Goal: Participate in discussion: Engage in conversation with other users on a specific topic

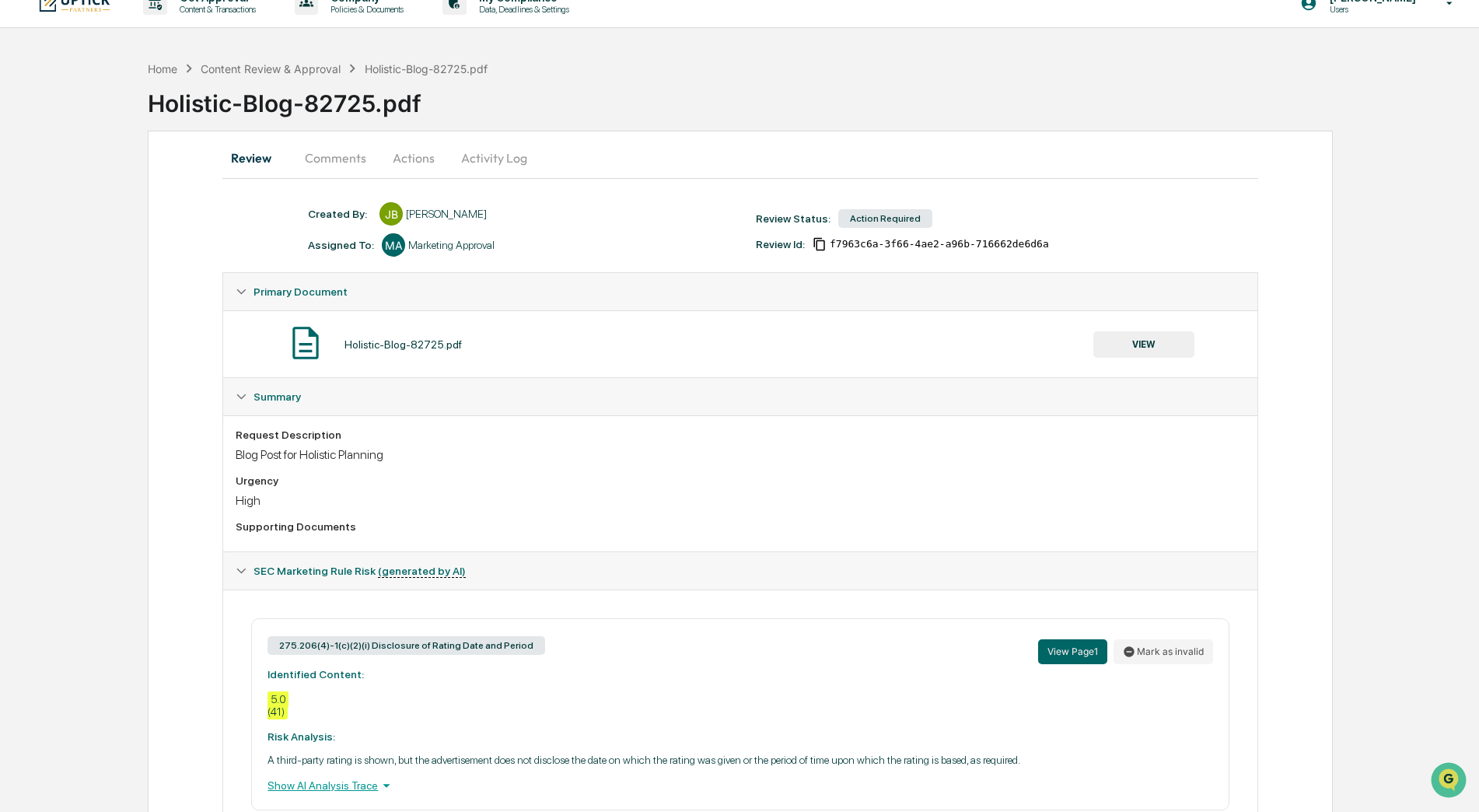
scroll to position [22, 0]
click at [344, 165] on button "Comments" at bounding box center [335, 157] width 86 height 37
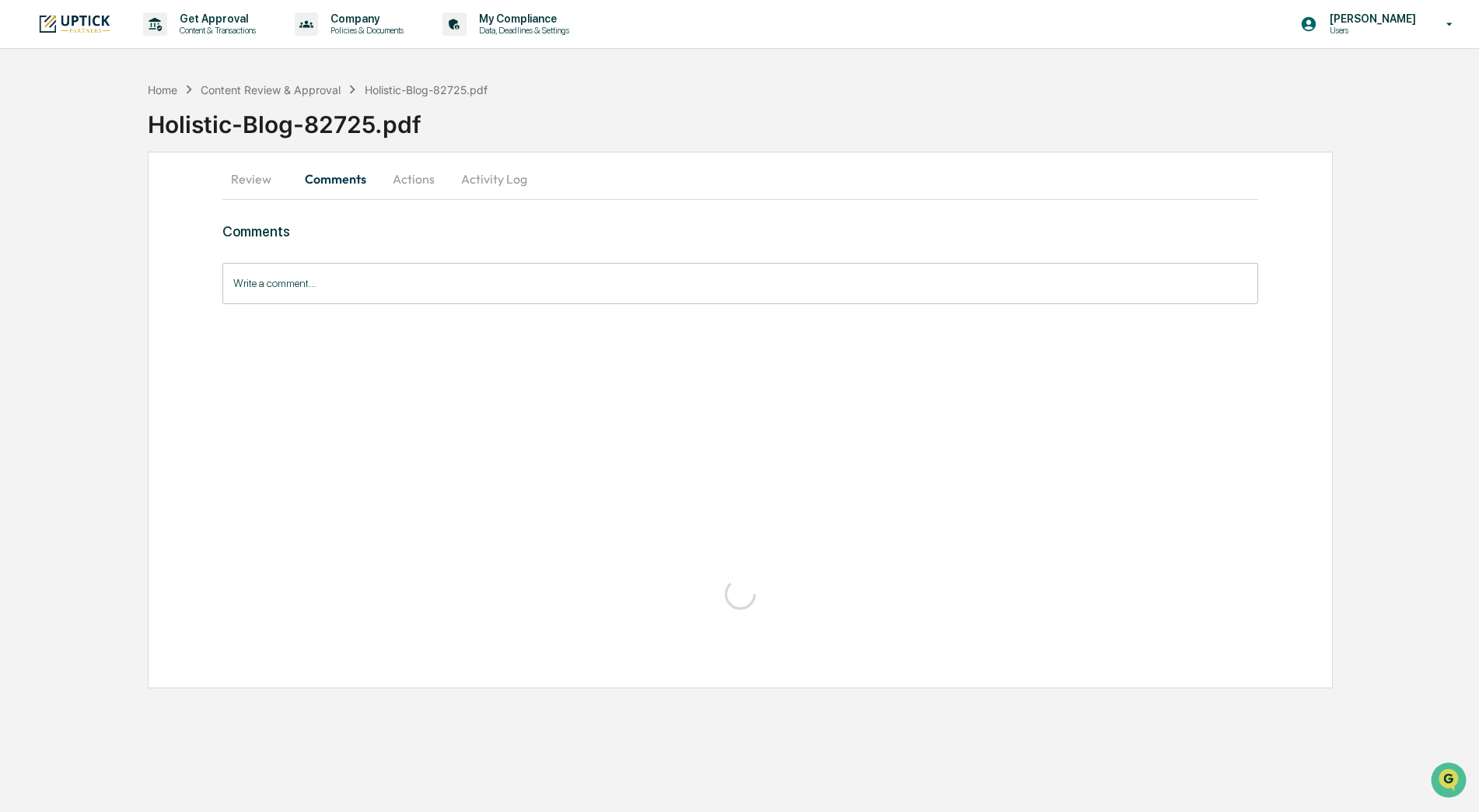
scroll to position [0, 0]
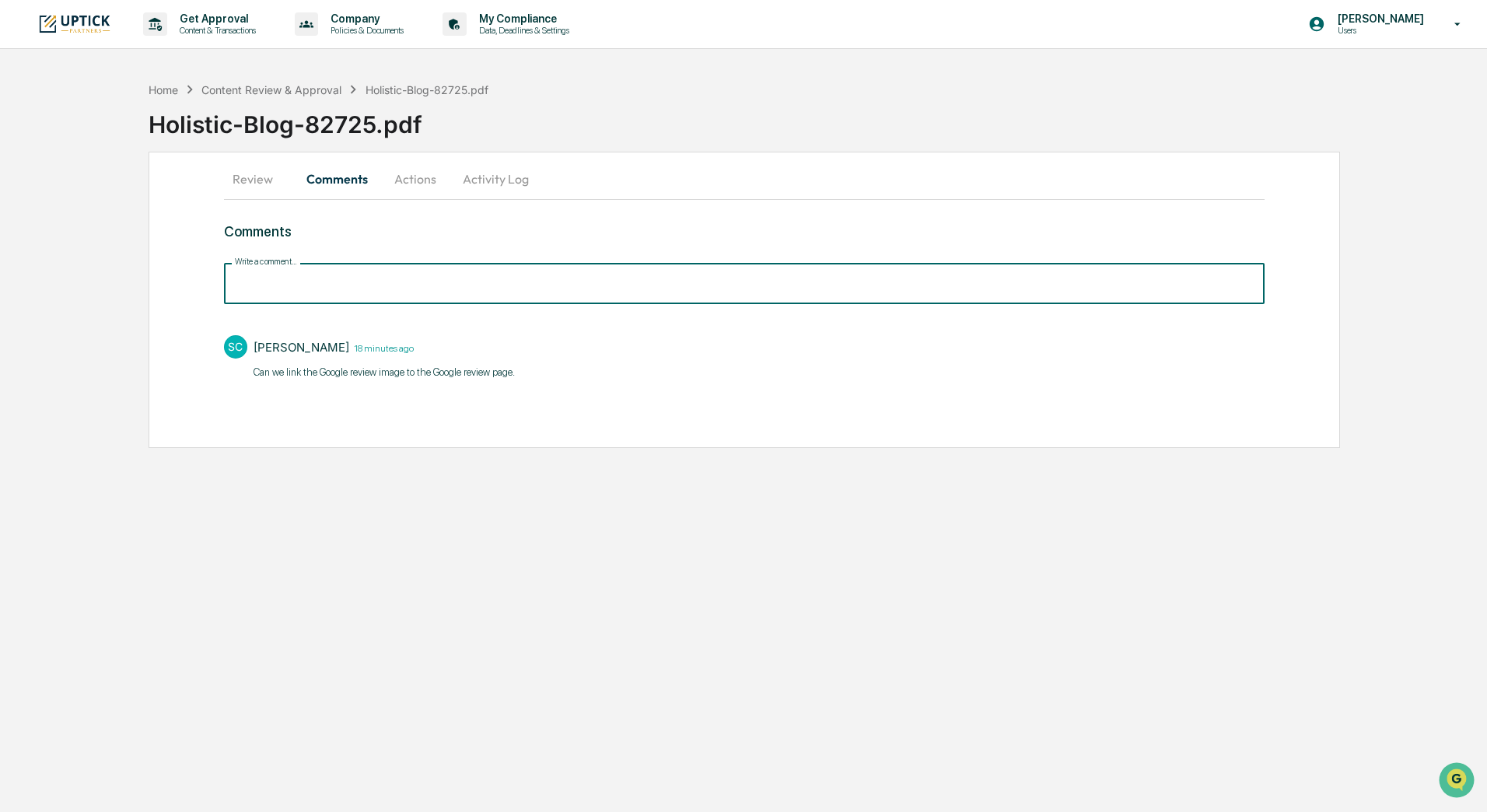
click at [341, 300] on input "Write a comment..." at bounding box center [744, 283] width 1040 height 41
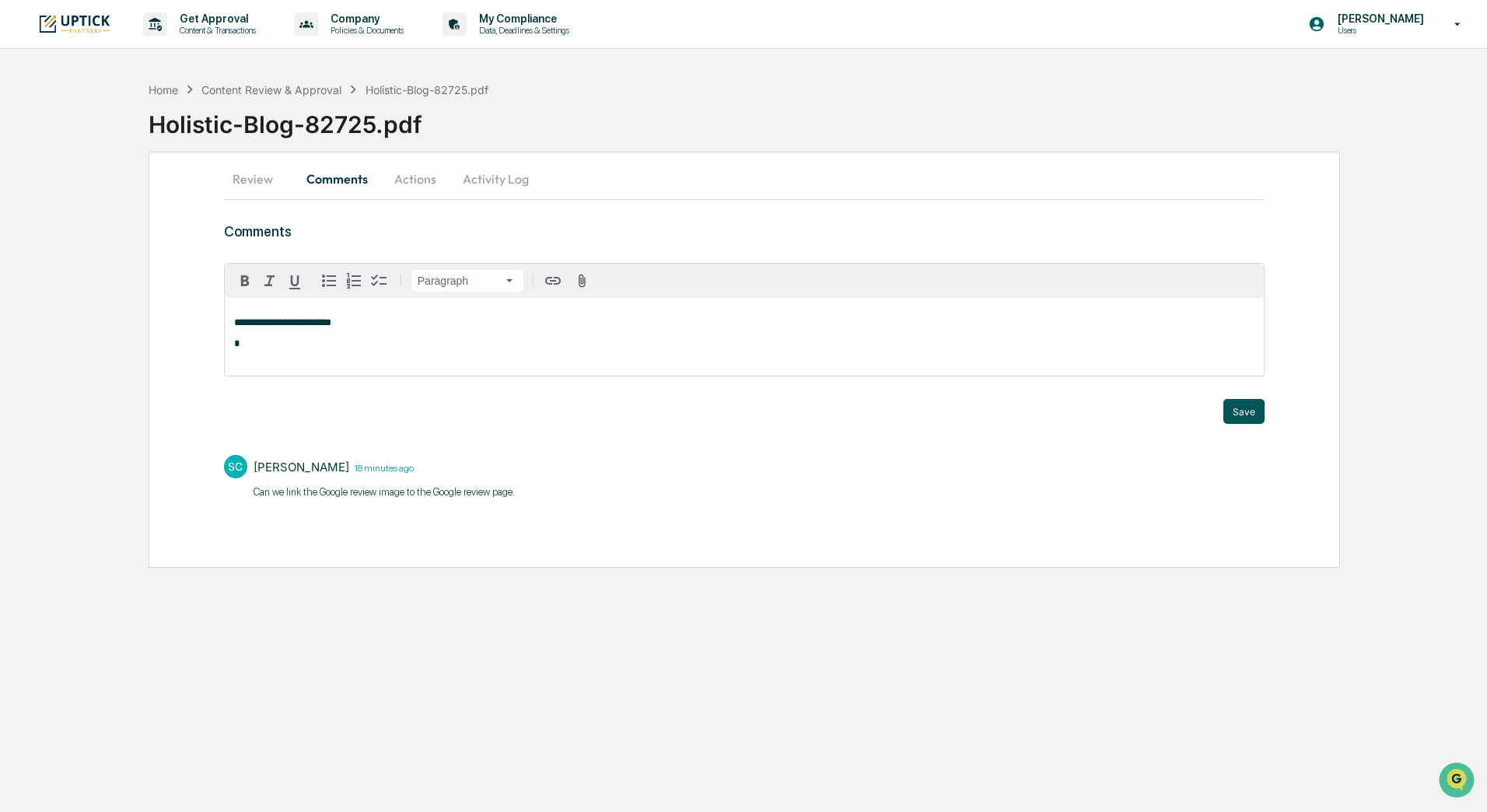
click at [1250, 408] on button "Save" at bounding box center [1243, 411] width 41 height 25
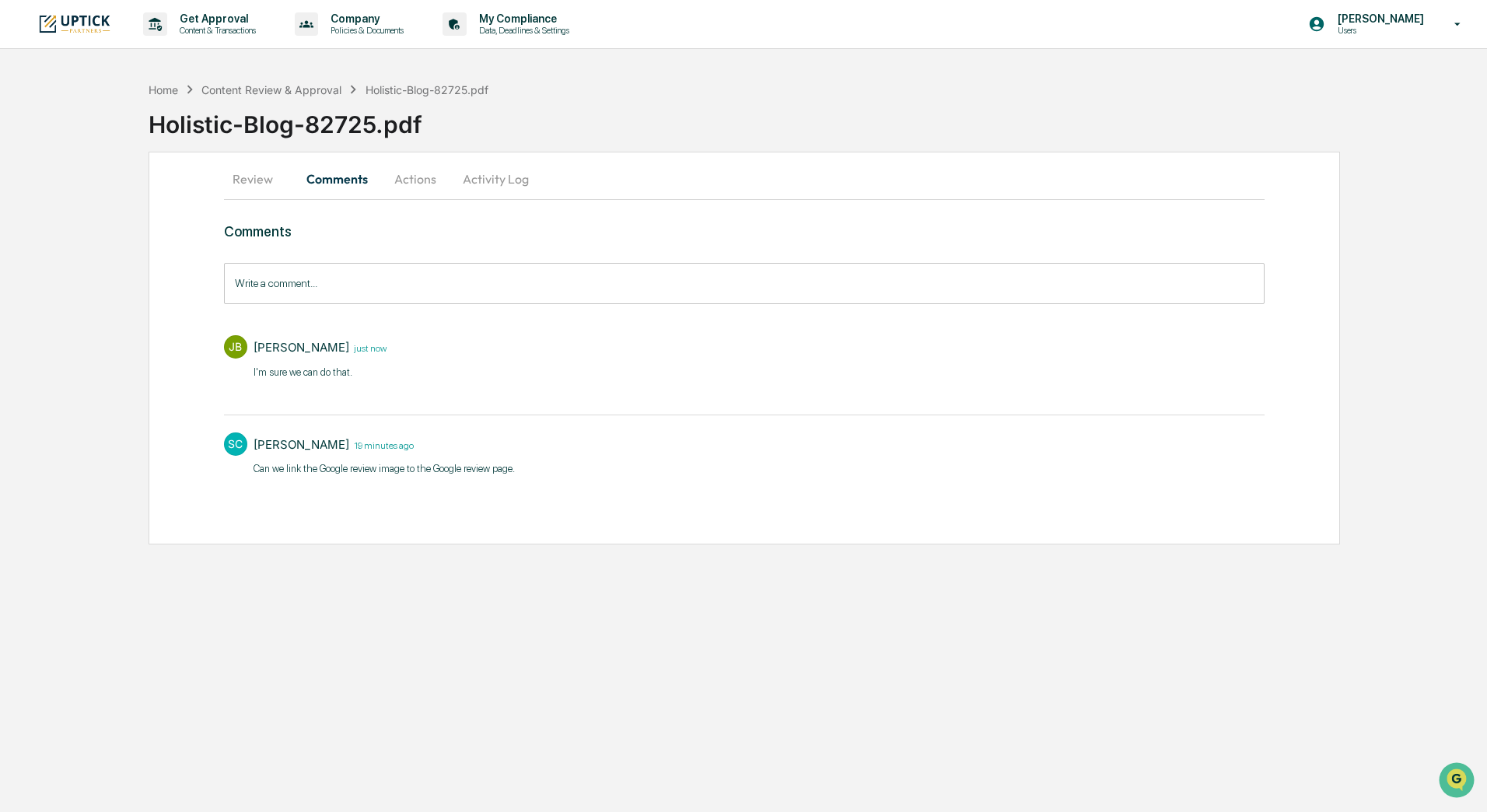
click at [418, 177] on button "Actions" at bounding box center [415, 179] width 70 height 37
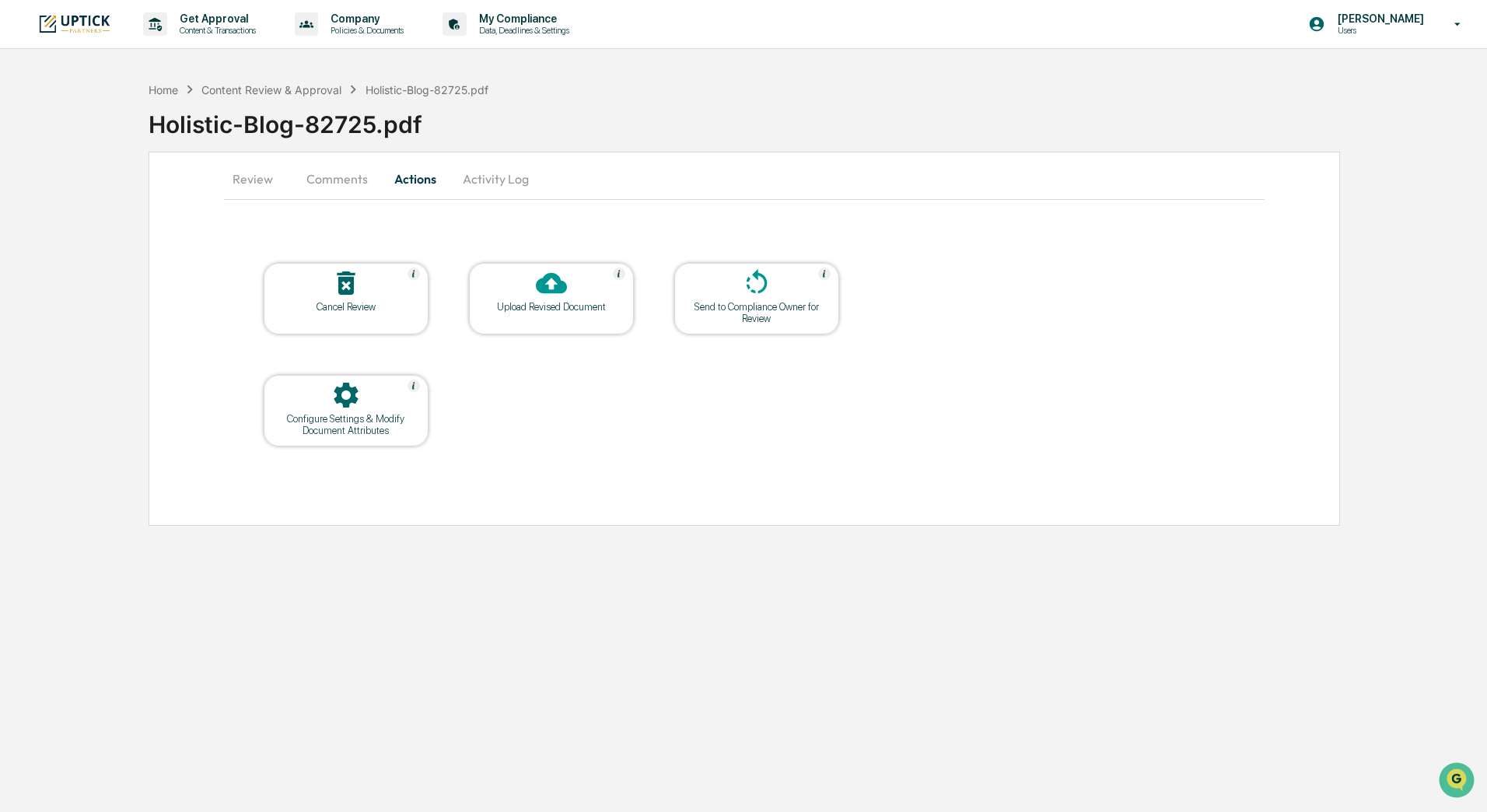
click at [255, 173] on button "Review" at bounding box center [259, 179] width 70 height 37
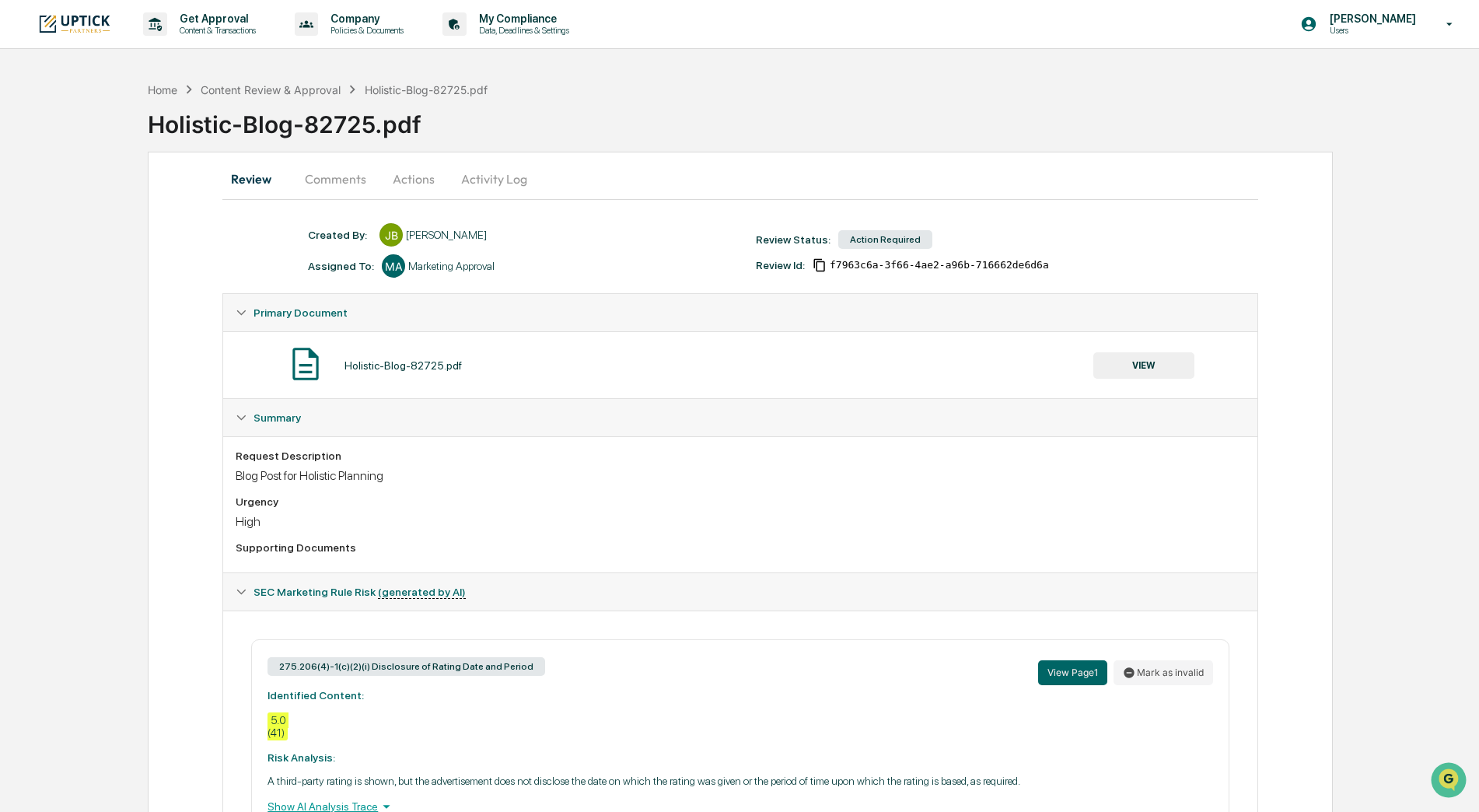
click at [425, 171] on button "Actions" at bounding box center [413, 179] width 70 height 37
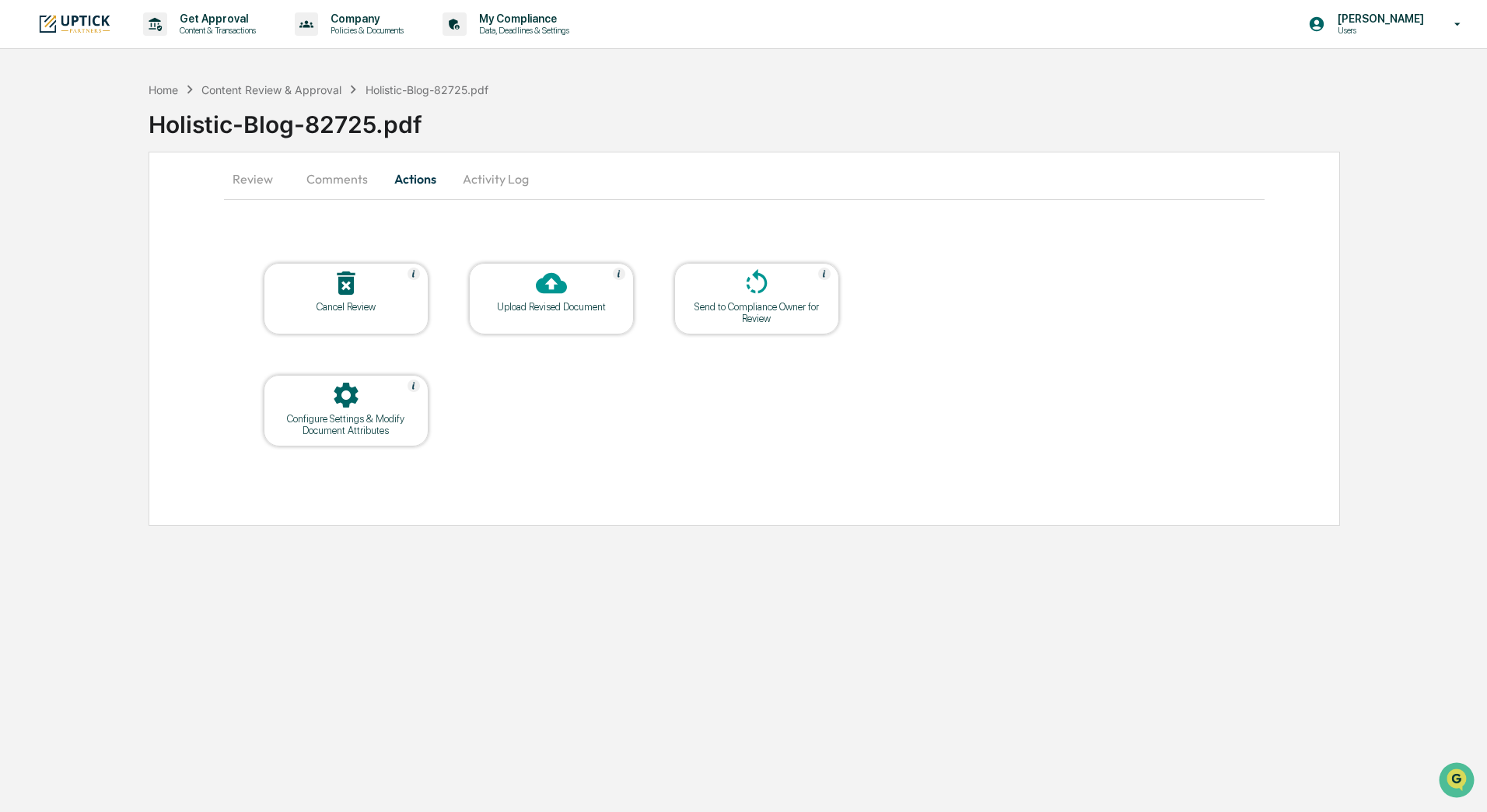
click at [344, 180] on button "Comments" at bounding box center [337, 179] width 86 height 37
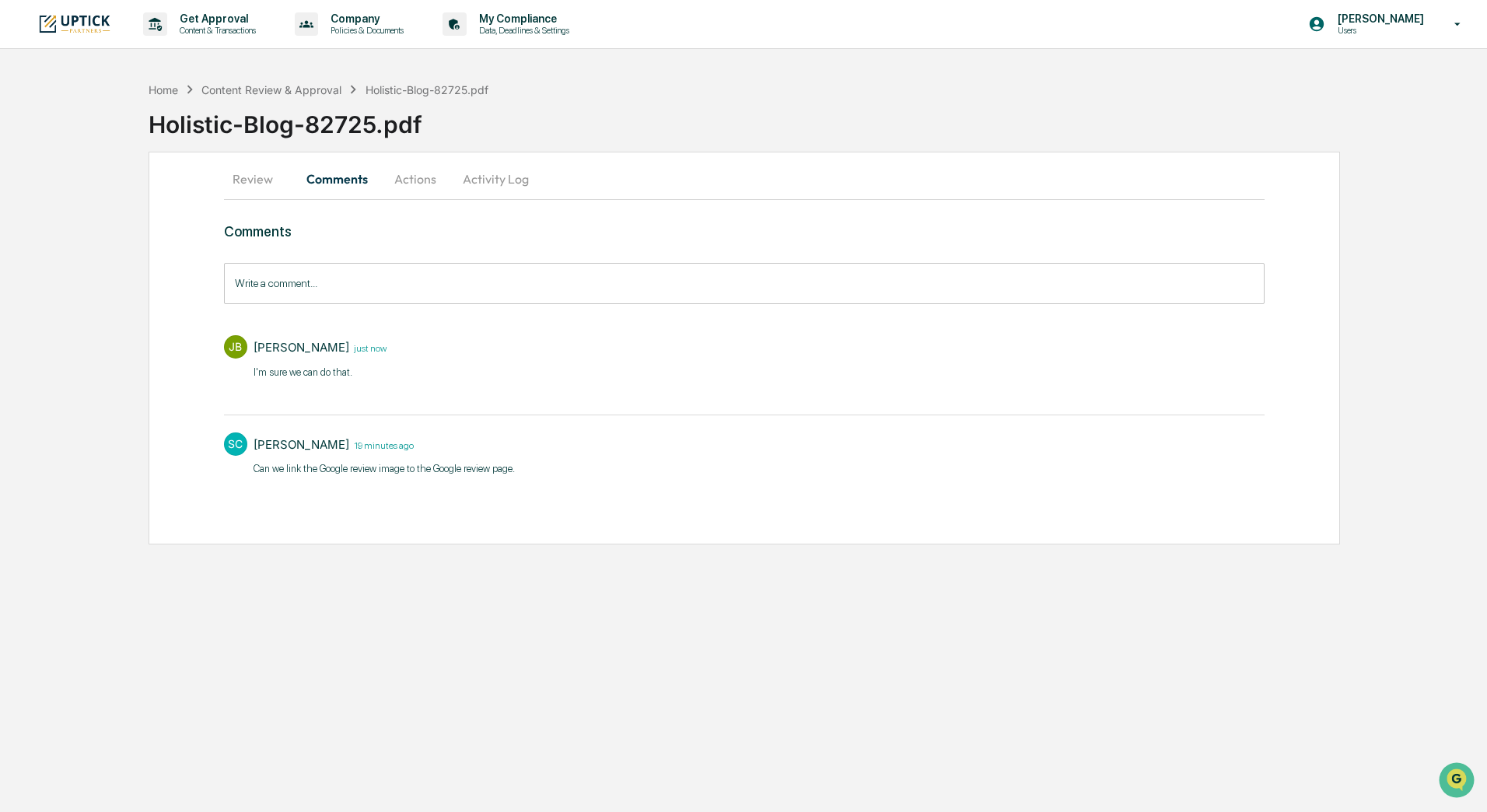
click at [488, 177] on button "Activity Log" at bounding box center [495, 179] width 91 height 37
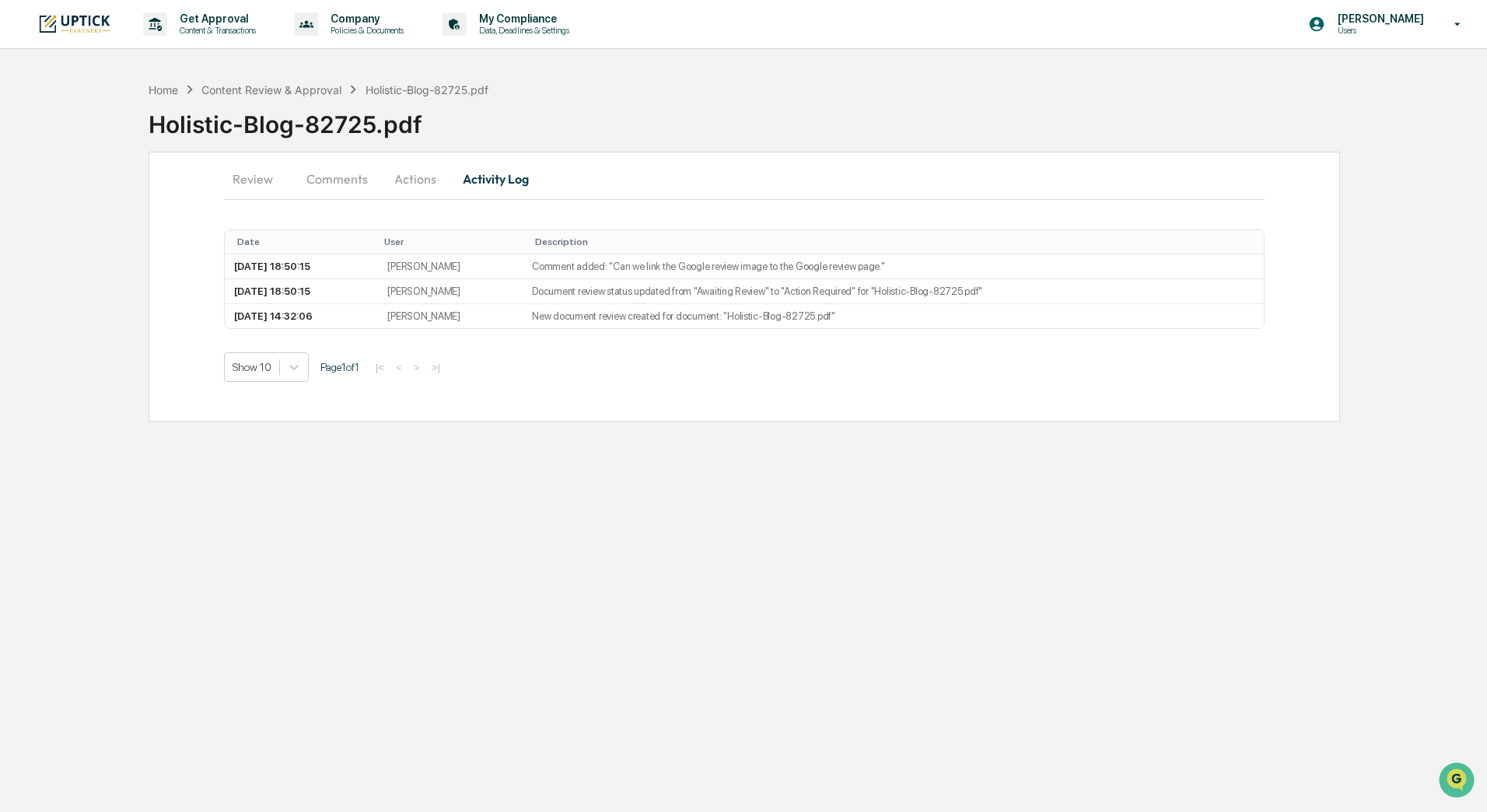
click at [251, 188] on button "Review" at bounding box center [259, 179] width 70 height 37
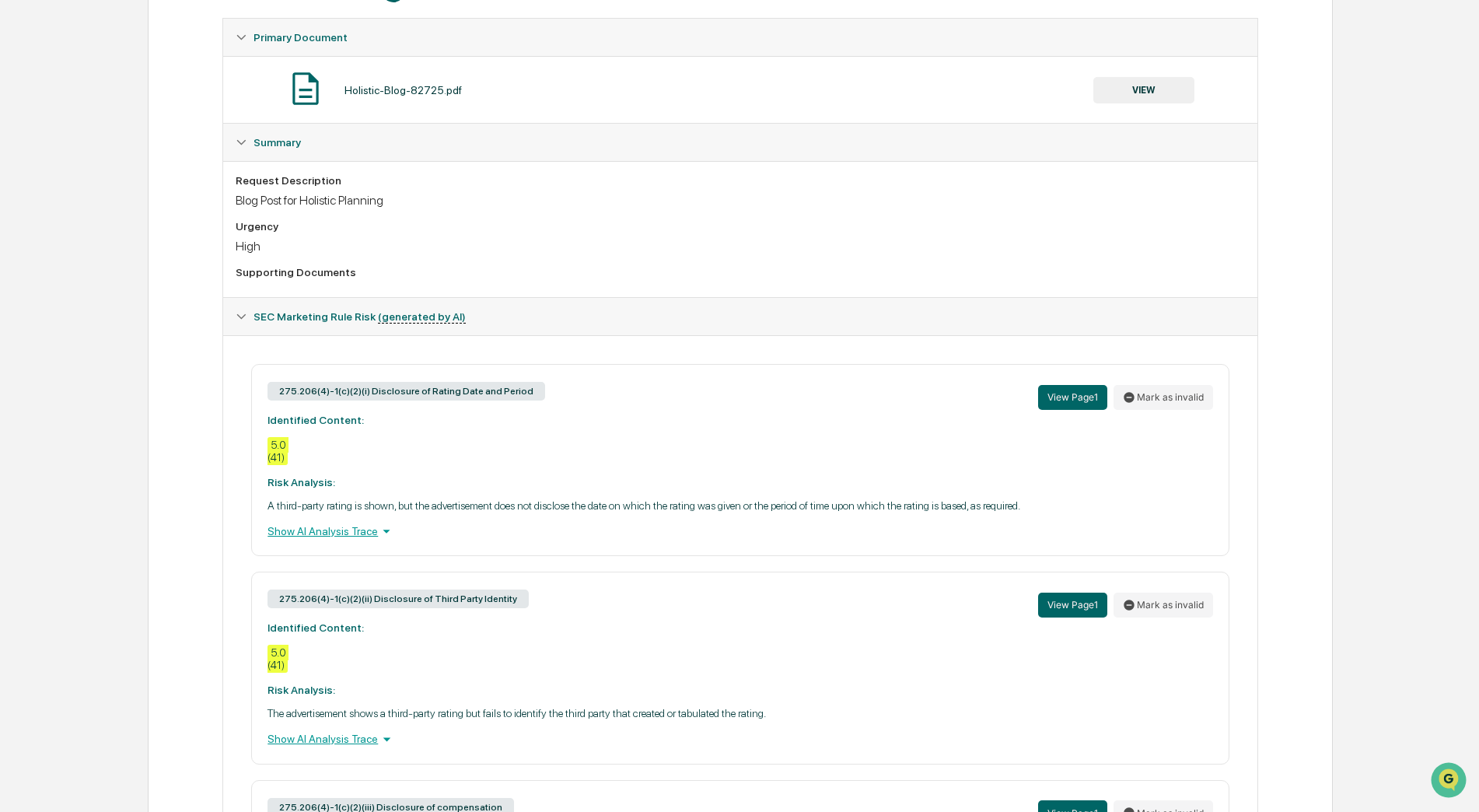
scroll to position [276, 0]
